Goal: Use online tool/utility

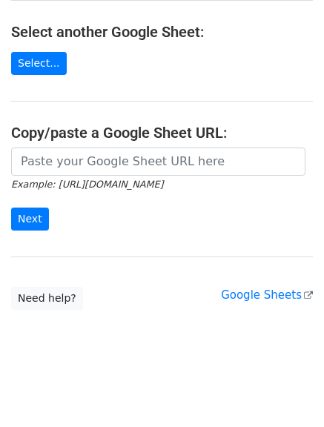
scroll to position [263, 0]
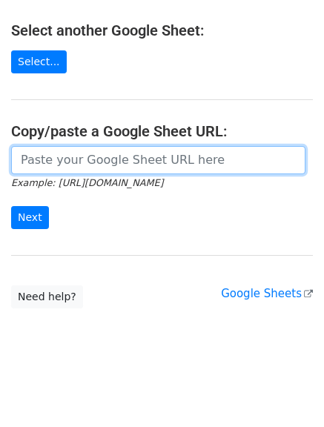
click at [104, 159] on input "url" at bounding box center [158, 160] width 295 height 28
paste input "https://docs.google.com/spreadsheets/d/1viHkDezrUMeMBwXN5JPWNIUTRxdeIouR/edit?u…"
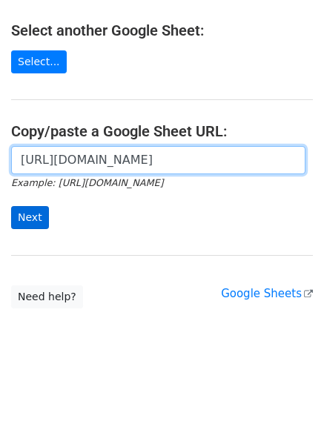
type input "https://docs.google.com/spreadsheets/d/1viHkDezrUMeMBwXN5JPWNIUTRxdeIouR/edit?u…"
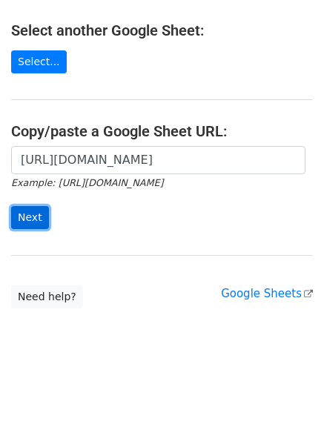
scroll to position [0, 0]
click at [34, 220] on input "Next" at bounding box center [30, 217] width 38 height 23
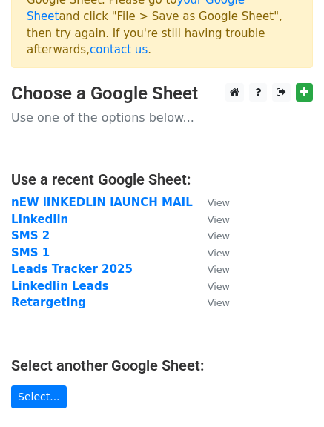
scroll to position [361, 0]
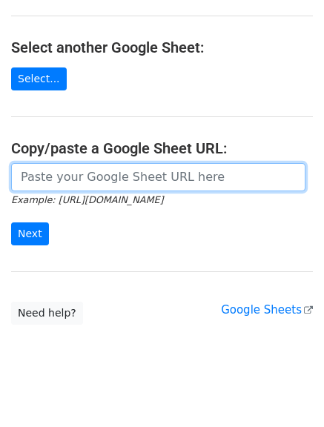
click at [85, 164] on input "url" at bounding box center [158, 177] width 295 height 28
paste input "https://docs.google.com/spreadsheets/d/1QAcAj_7BwtBxuZ2-6A_IqWRkObPzgDSZ9H7t9oC…"
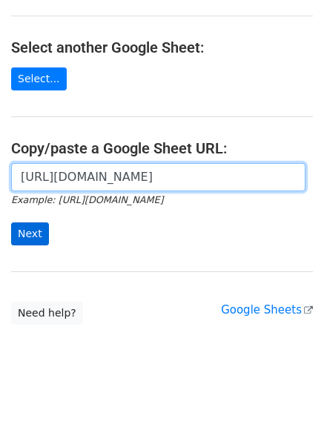
type input "https://docs.google.com/spreadsheets/d/1QAcAj_7BwtBxuZ2-6A_IqWRkObPzgDSZ9H7t9oC…"
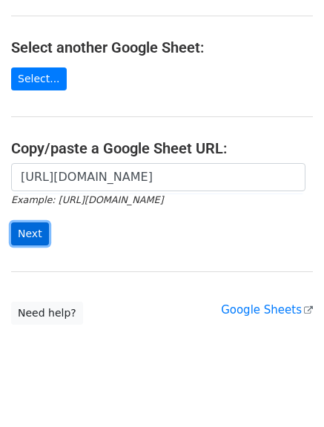
scroll to position [0, 0]
click at [20, 223] on input "Next" at bounding box center [30, 234] width 38 height 23
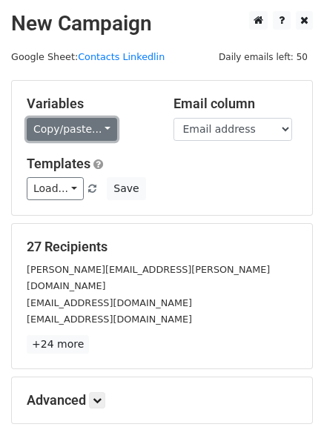
click at [95, 127] on link "Copy/paste..." at bounding box center [72, 129] width 91 height 23
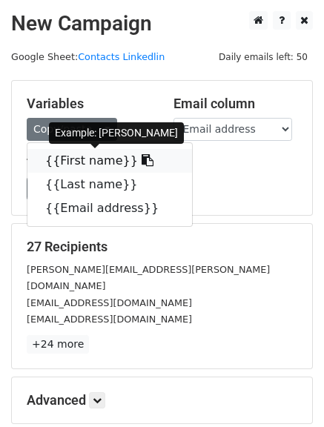
click at [91, 164] on link "{{First name}}" at bounding box center [109, 161] width 165 height 24
